Goal: Connect with others: Connect with other users

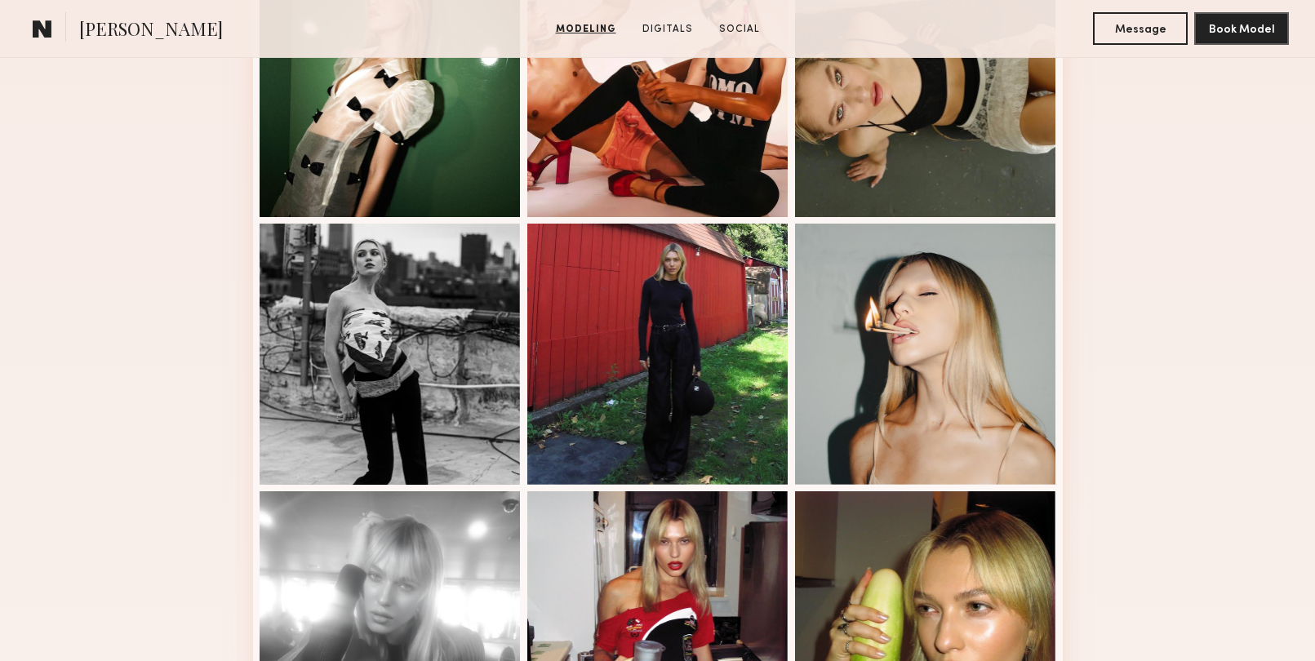
scroll to position [1212, 0]
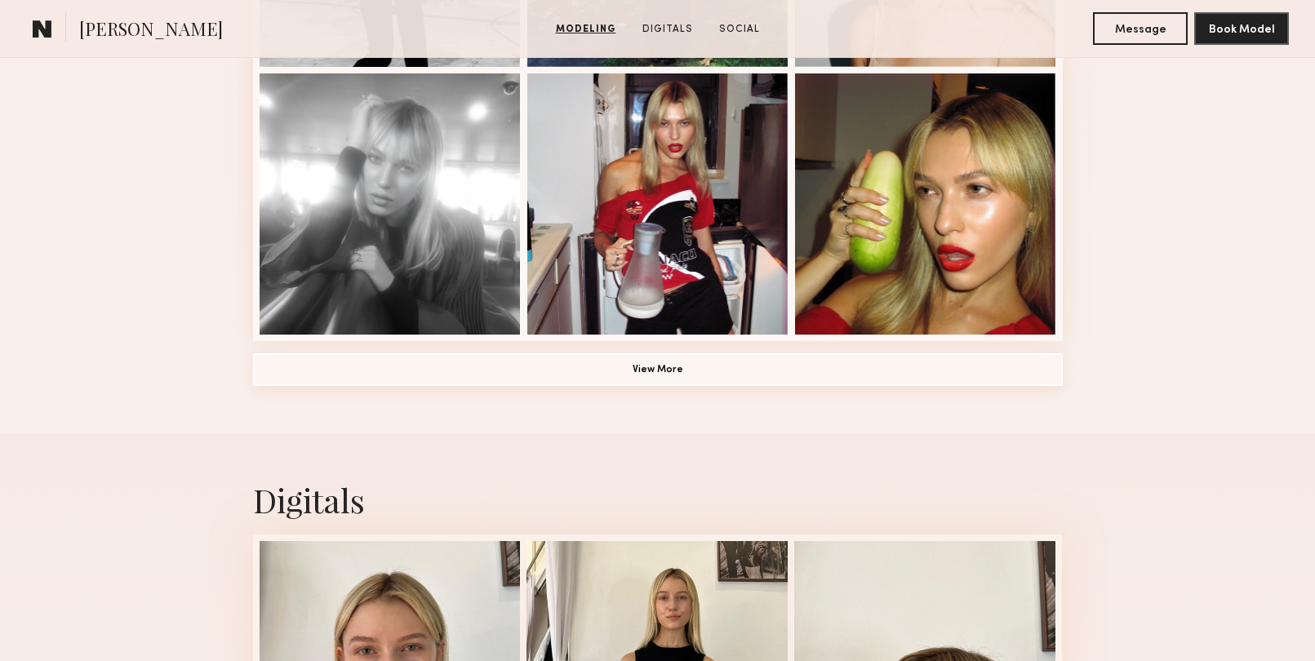
click at [577, 377] on button "View More" at bounding box center [658, 369] width 810 height 33
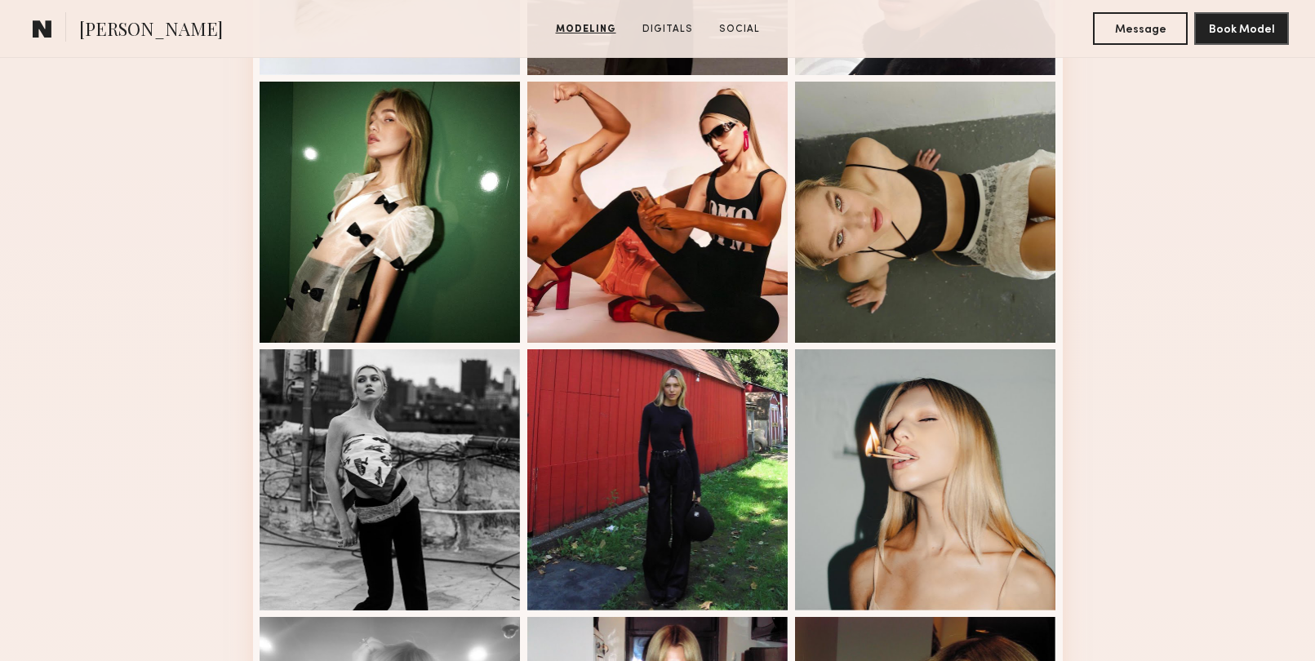
scroll to position [826, 0]
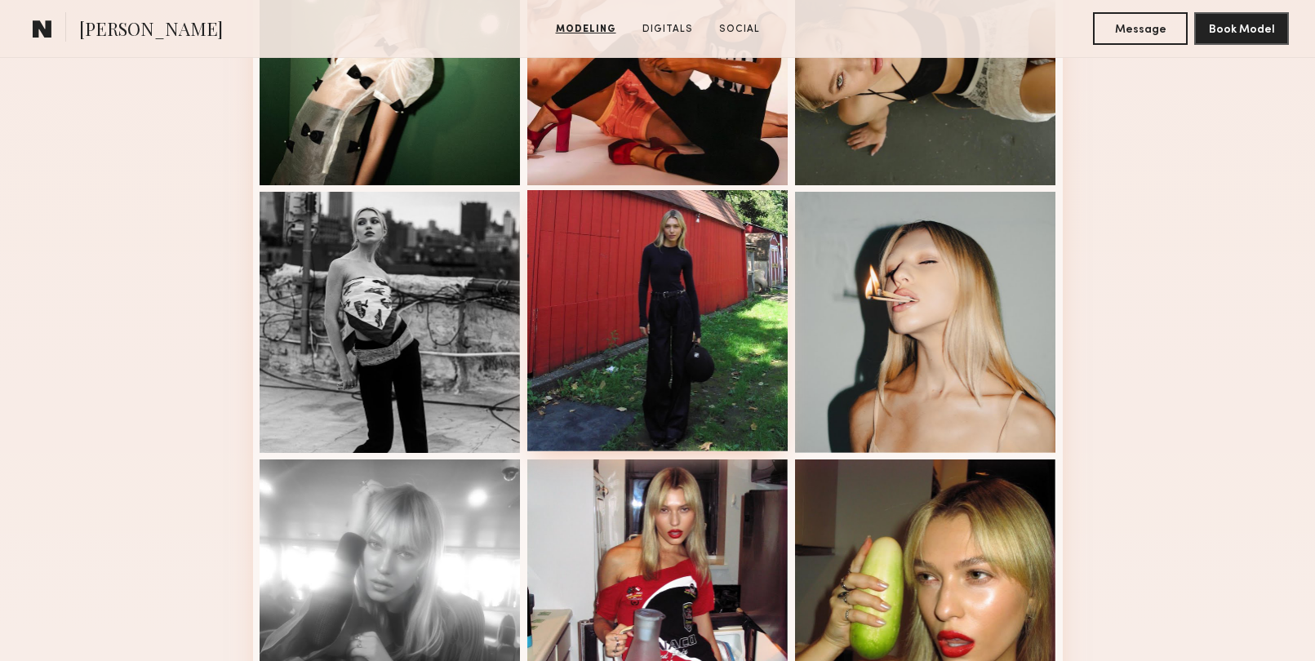
click at [729, 246] on div at bounding box center [657, 320] width 261 height 261
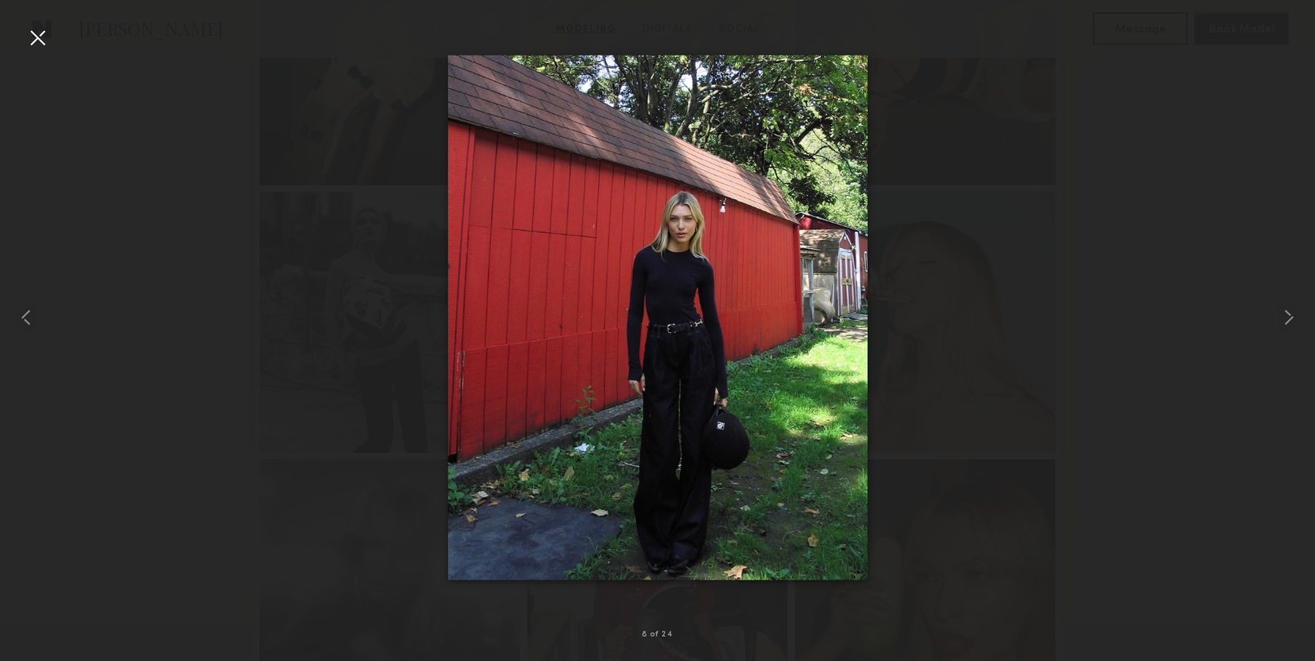
click at [24, 38] on div at bounding box center [37, 37] width 26 height 26
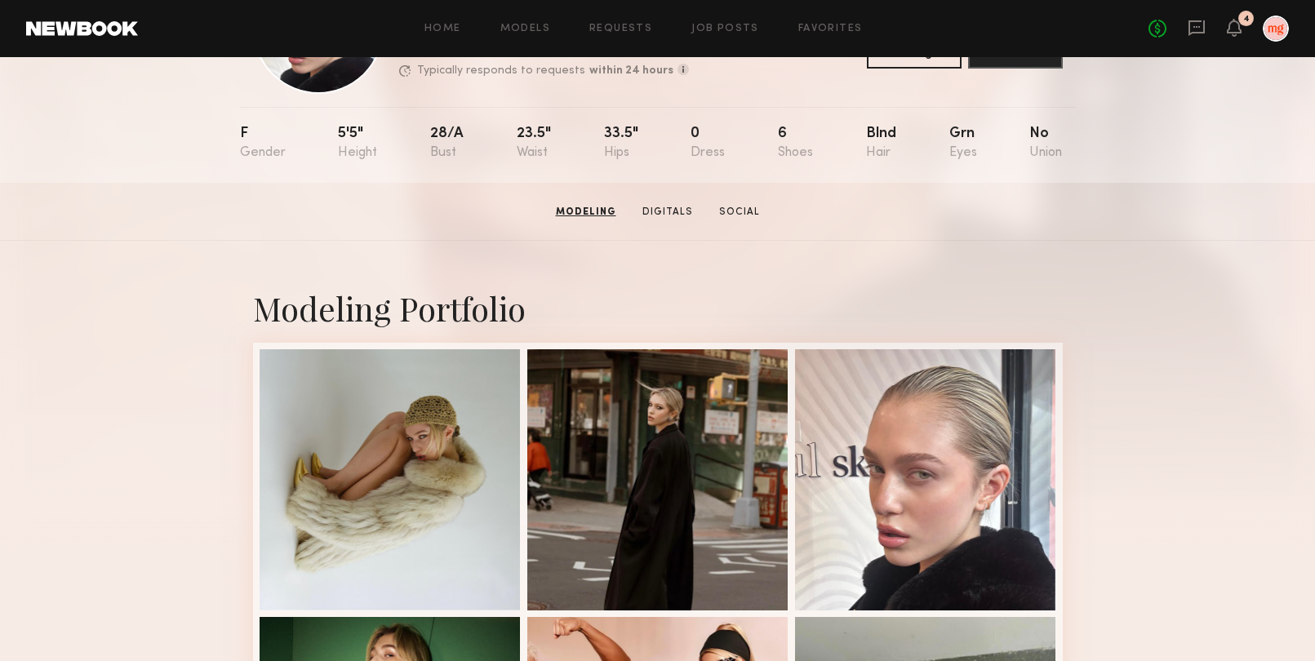
scroll to position [0, 0]
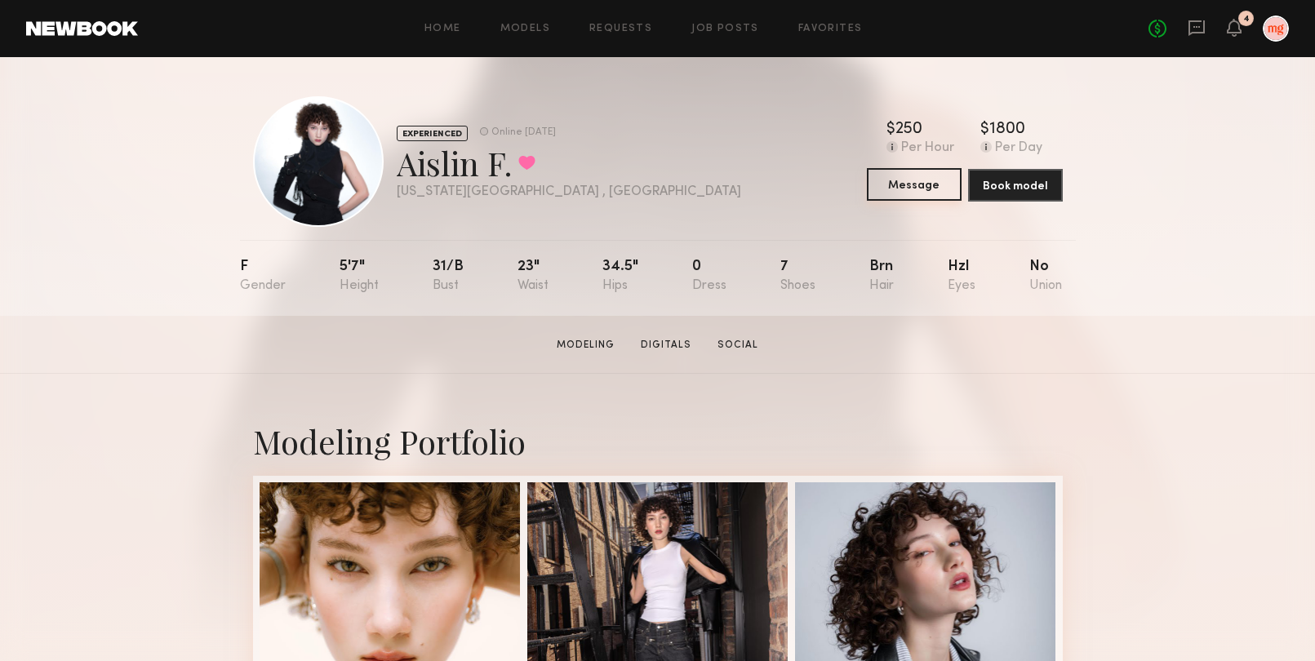
click at [914, 182] on button "Message" at bounding box center [914, 184] width 95 height 33
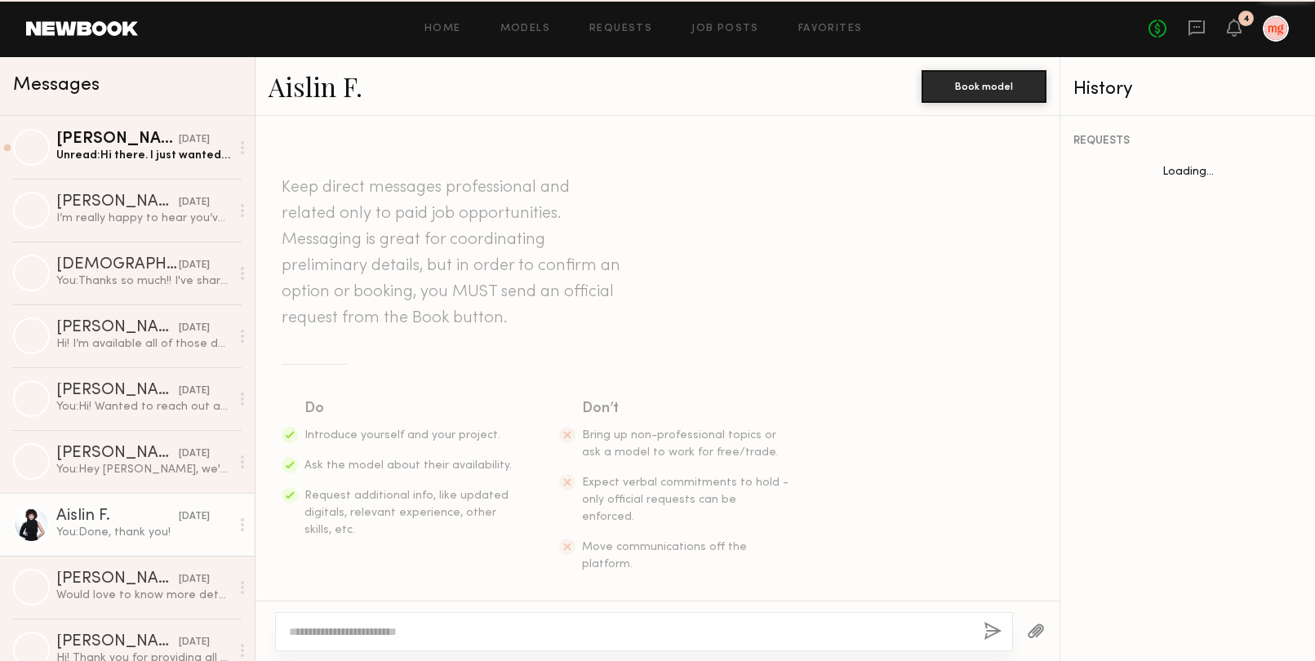
scroll to position [1055, 0]
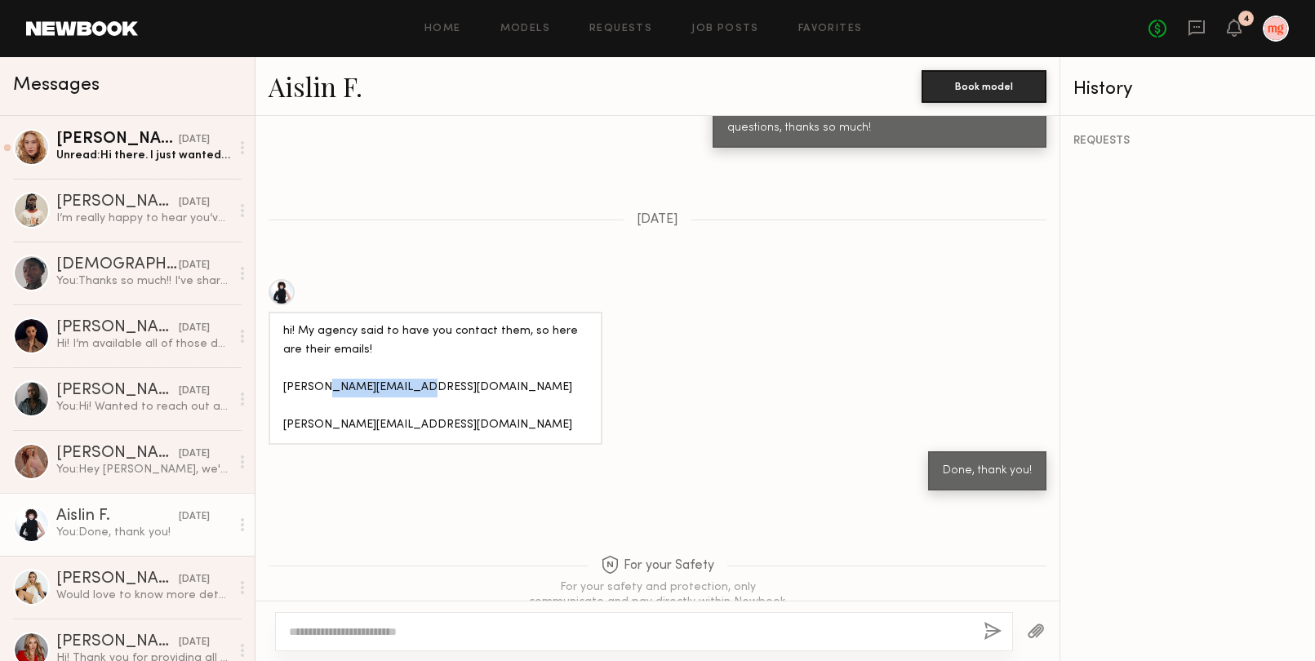
drag, startPoint x: 425, startPoint y: 334, endPoint x: 333, endPoint y: 335, distance: 92.2
click at [333, 335] on div "hi! My agency said to have you contact them, so here are their emails! [PERSON_…" at bounding box center [435, 378] width 304 height 113
copy div "[DOMAIN_NAME]"
